Goal: Task Accomplishment & Management: Manage account settings

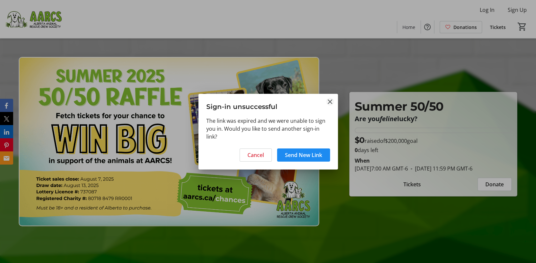
drag, startPoint x: 303, startPoint y: 154, endPoint x: 327, endPoint y: 103, distance: 56.5
click at [327, 103] on tr-shared-ui-action-dialog-ui "Sign-in unsuccessful The link was expired and we were unable to sign you in. Wo…" at bounding box center [268, 132] width 140 height 76
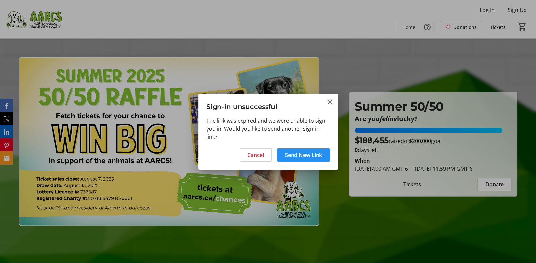
click at [311, 155] on span "Send New Link" at bounding box center [303, 155] width 37 height 8
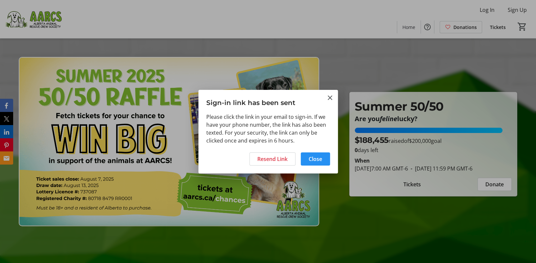
click at [320, 158] on span "Close" at bounding box center [315, 159] width 13 height 8
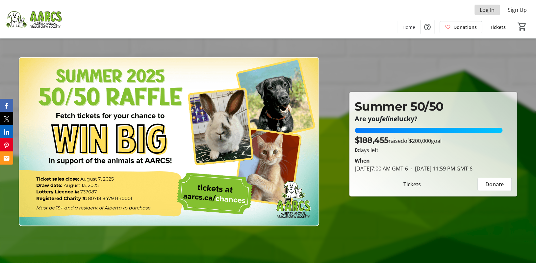
click at [488, 11] on span "Log In" at bounding box center [487, 10] width 15 height 8
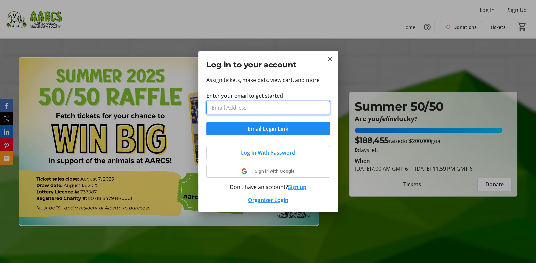
click at [272, 107] on input "Enter your email to get started" at bounding box center [268, 107] width 124 height 13
type input "samsonsg303@gmail.com"
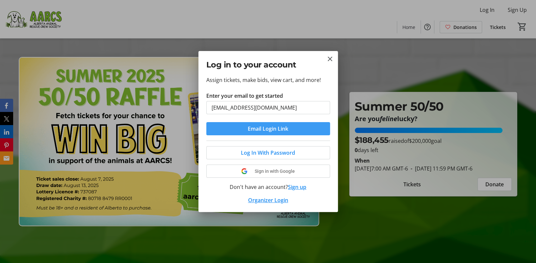
click at [277, 128] on span "Email Login Link" at bounding box center [268, 129] width 40 height 8
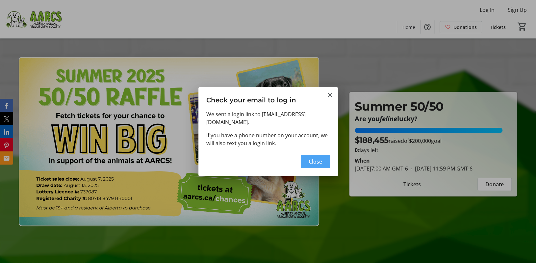
click at [312, 158] on span "Close" at bounding box center [315, 162] width 13 height 8
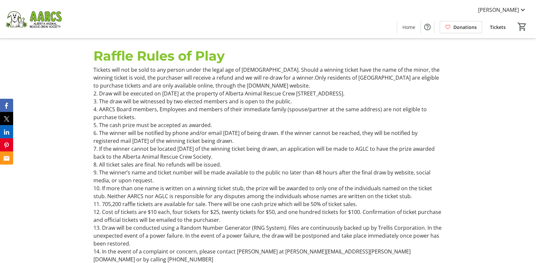
scroll to position [757, 0]
